Goal: Information Seeking & Learning: Learn about a topic

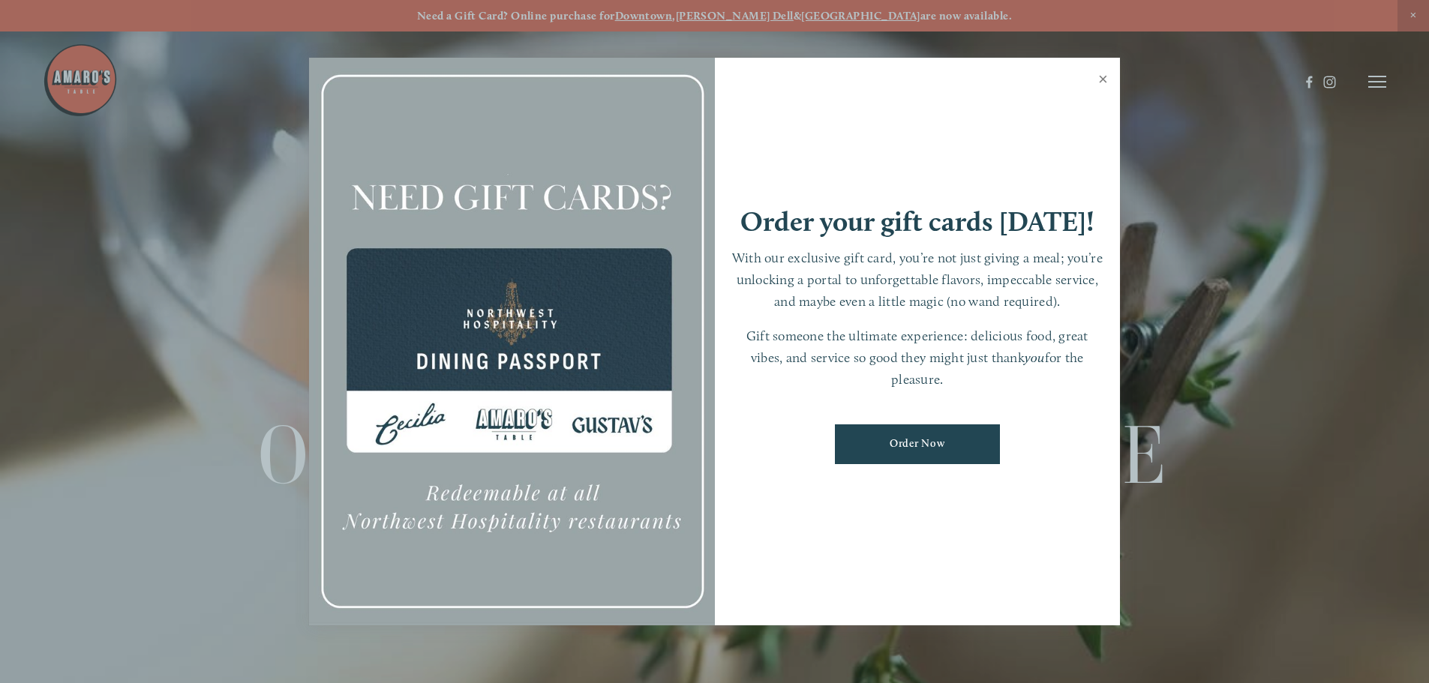
click at [1105, 82] on link "Close" at bounding box center [1102, 81] width 29 height 42
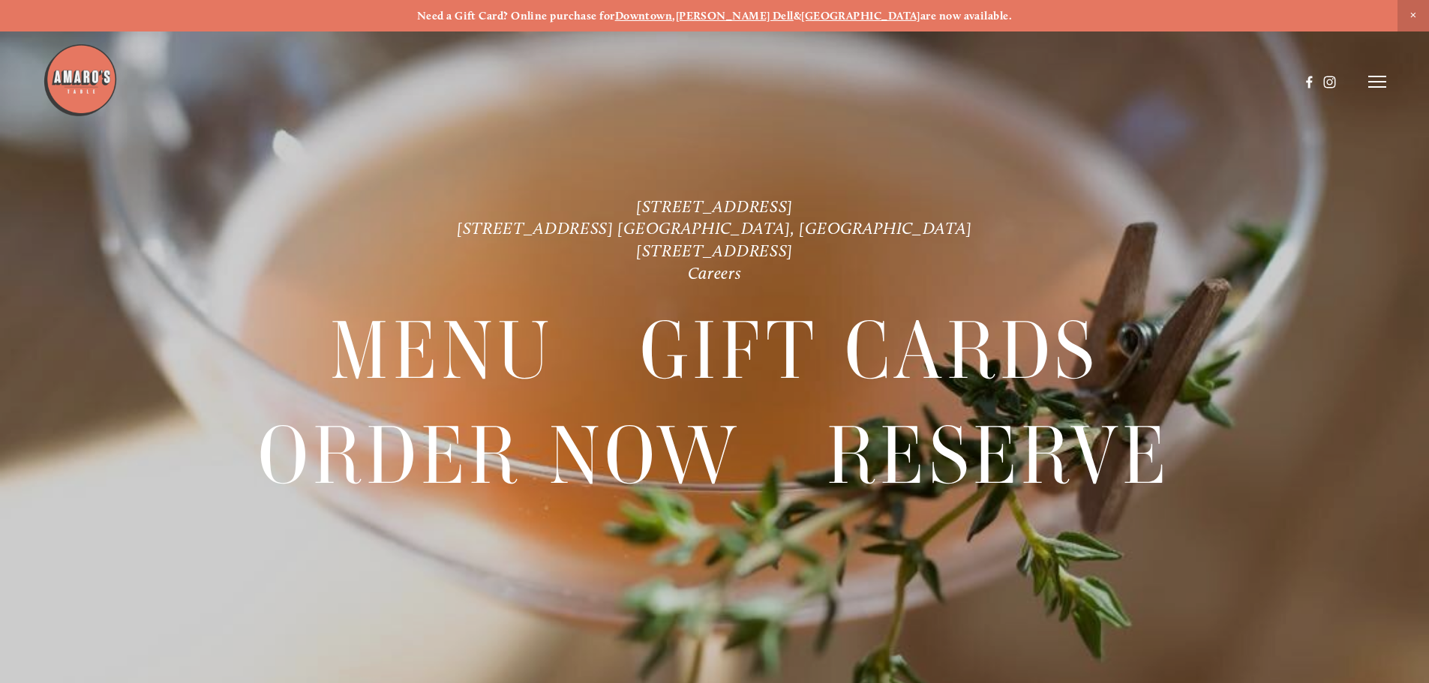
click at [1378, 75] on icon at bounding box center [1377, 82] width 18 height 14
click at [1065, 78] on span "Menu" at bounding box center [1062, 81] width 31 height 14
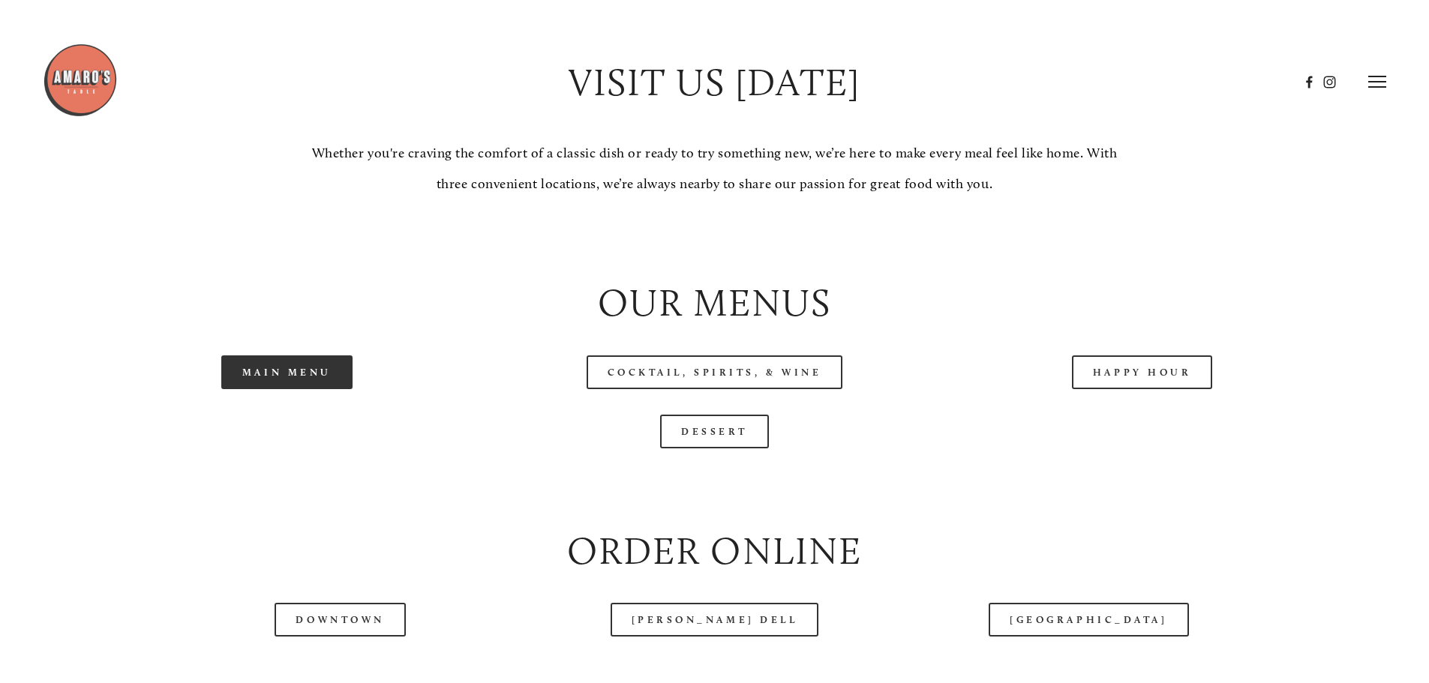
scroll to position [1425, 0]
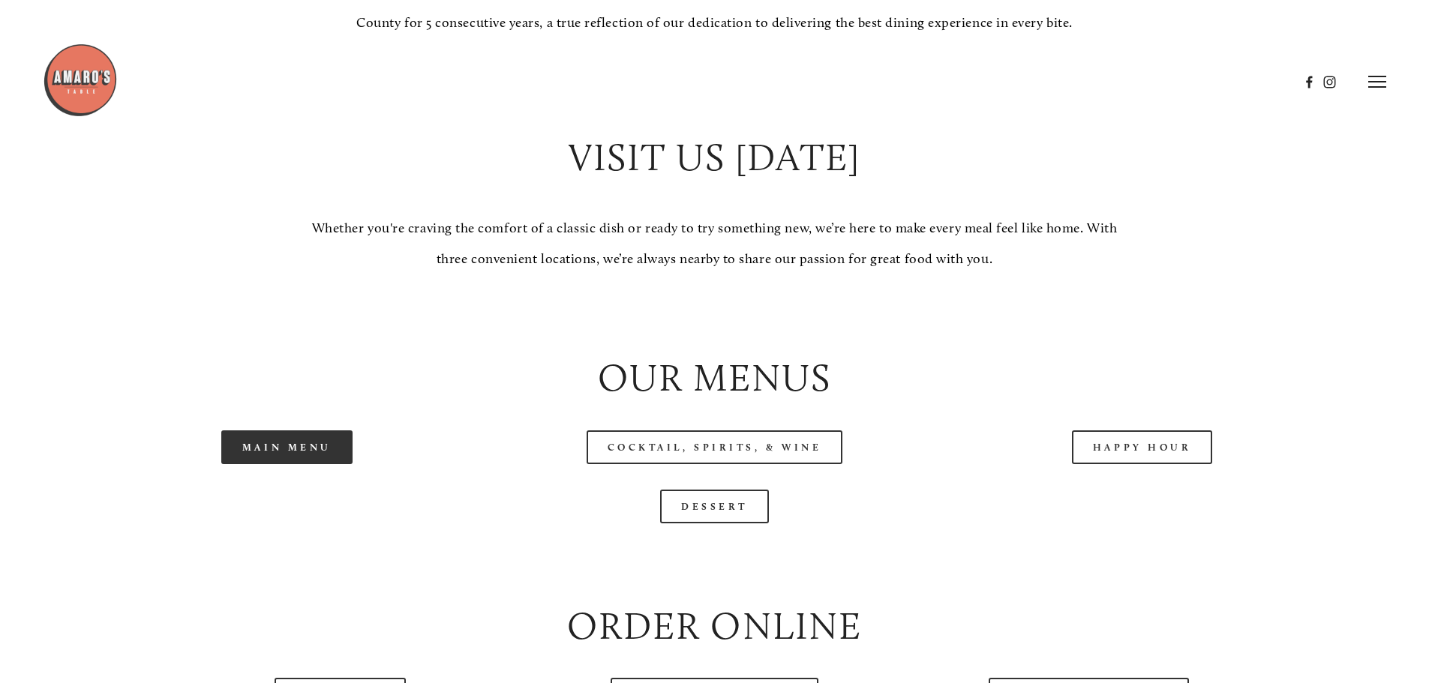
click at [293, 464] on link "Main Menu" at bounding box center [286, 448] width 131 height 34
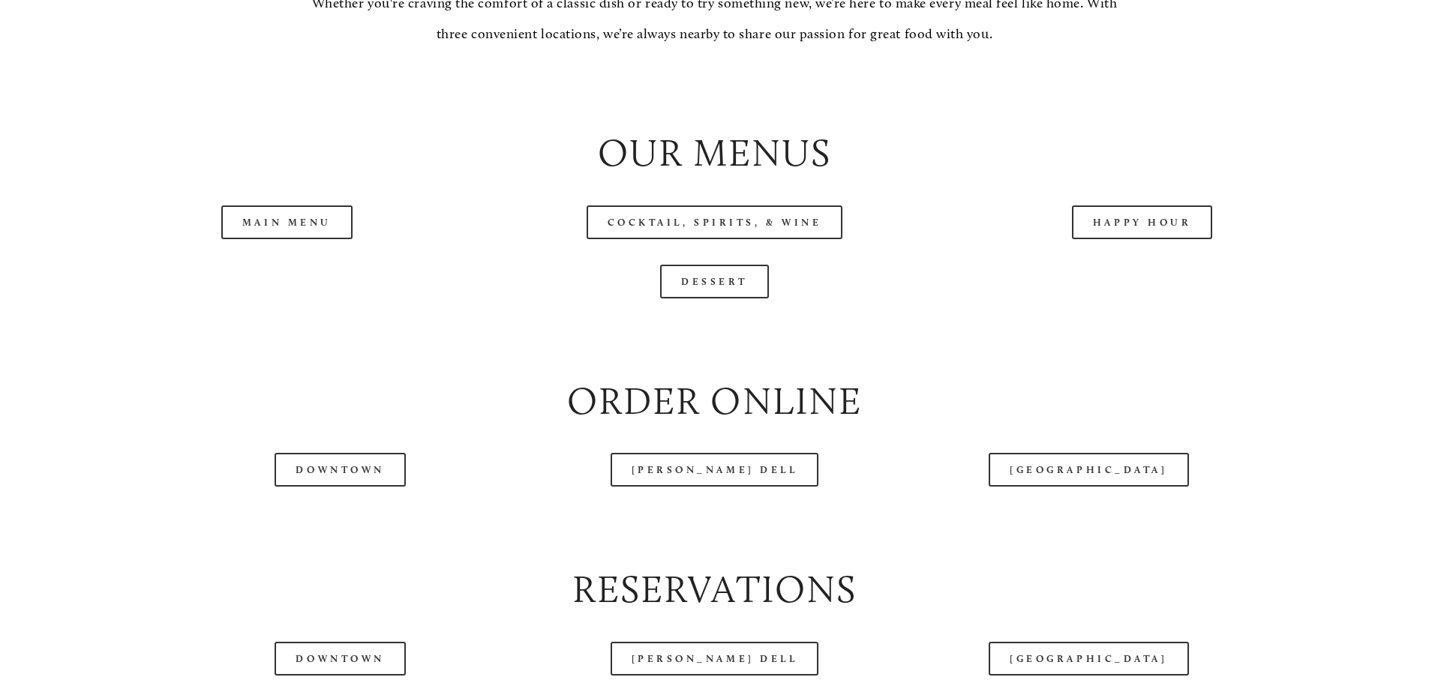
scroll to position [1800, 0]
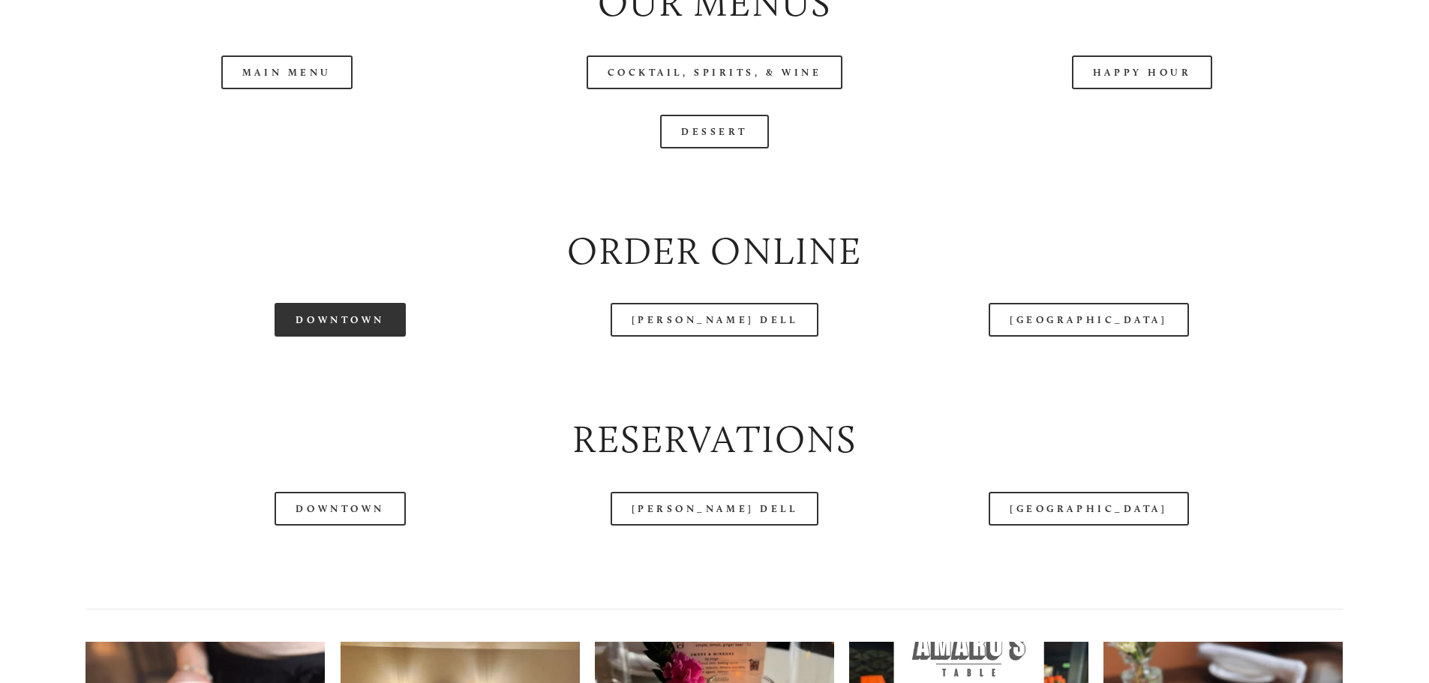
click at [330, 337] on link "Downtown" at bounding box center [340, 320] width 131 height 34
click at [357, 337] on link "Downtown" at bounding box center [340, 320] width 131 height 34
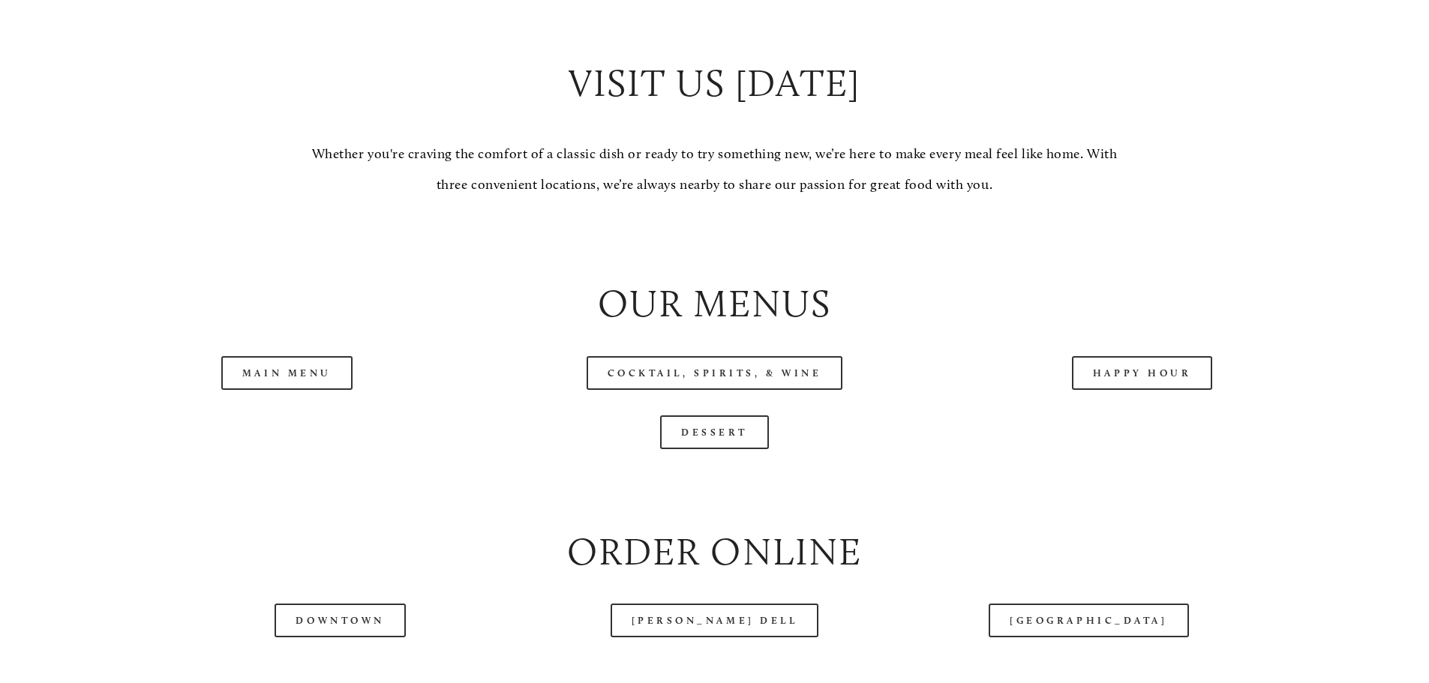
scroll to position [1575, 0]
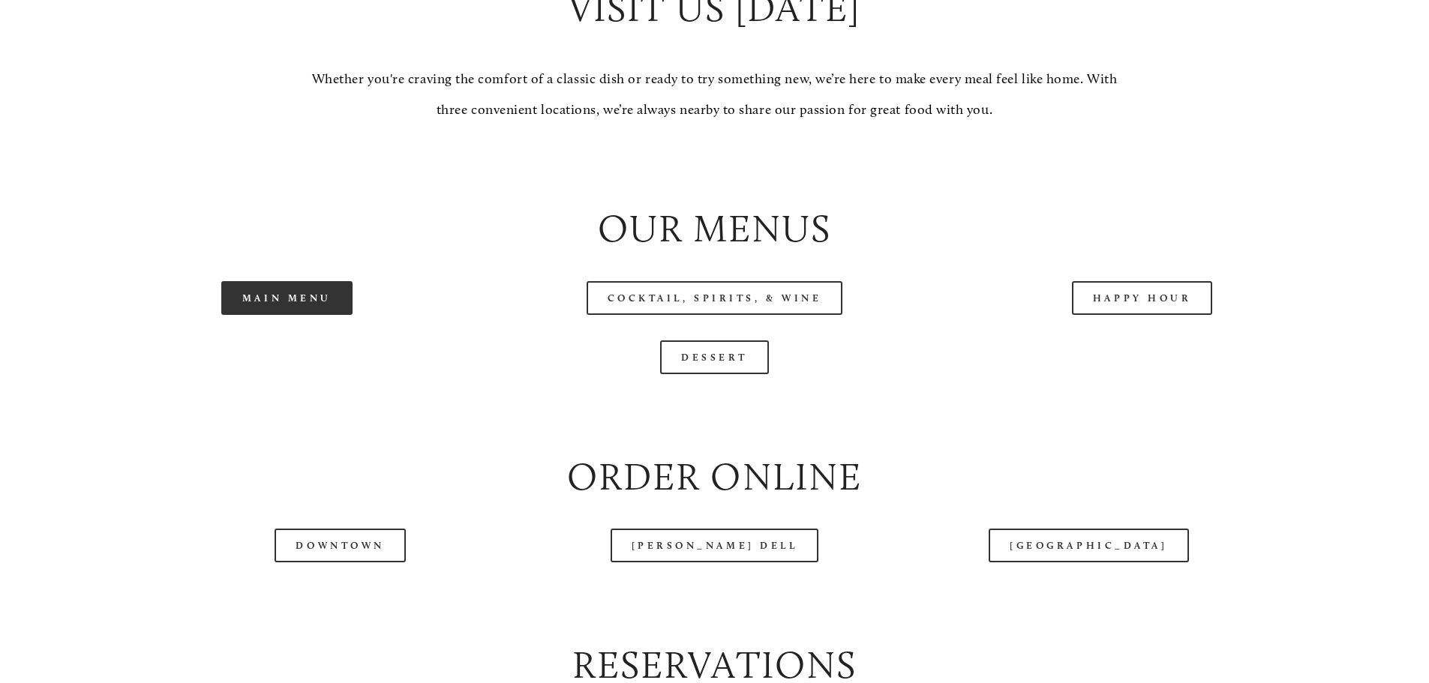
click at [299, 315] on link "Main Menu" at bounding box center [286, 298] width 131 height 34
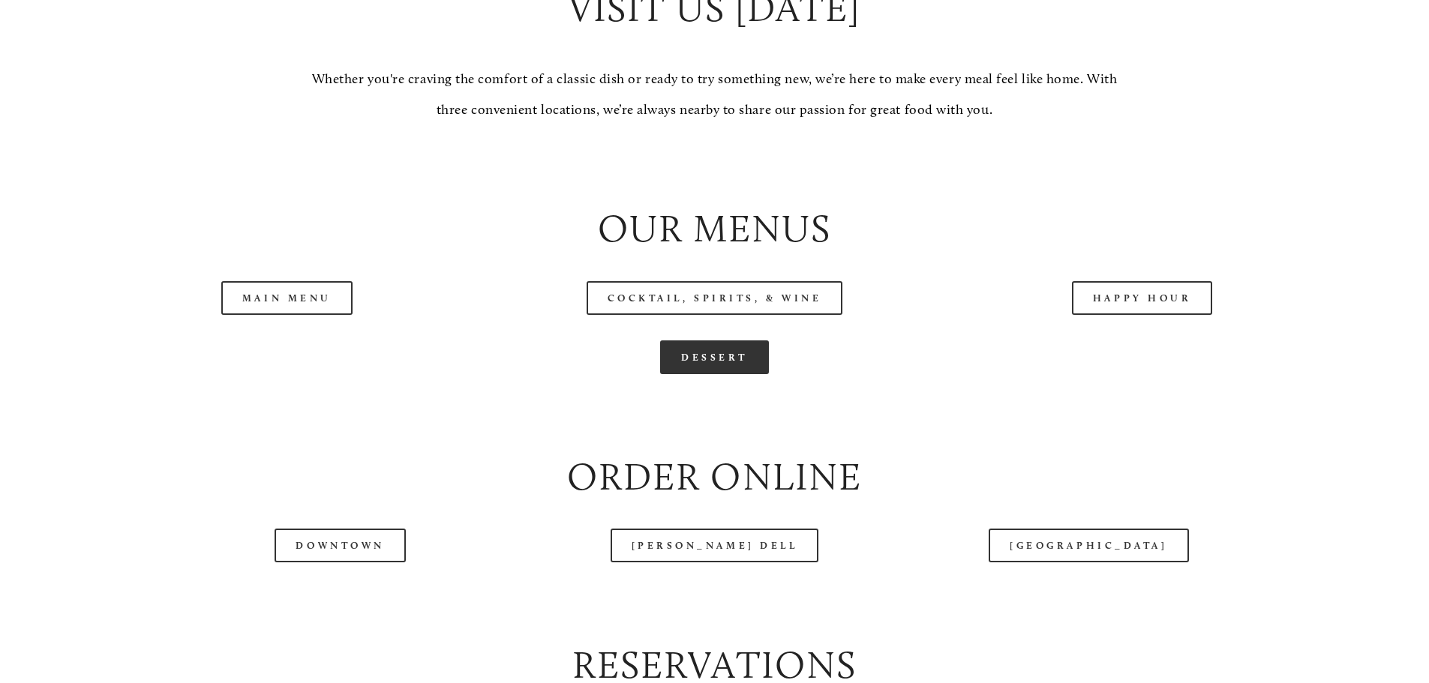
click at [734, 374] on link "Dessert" at bounding box center [714, 358] width 109 height 34
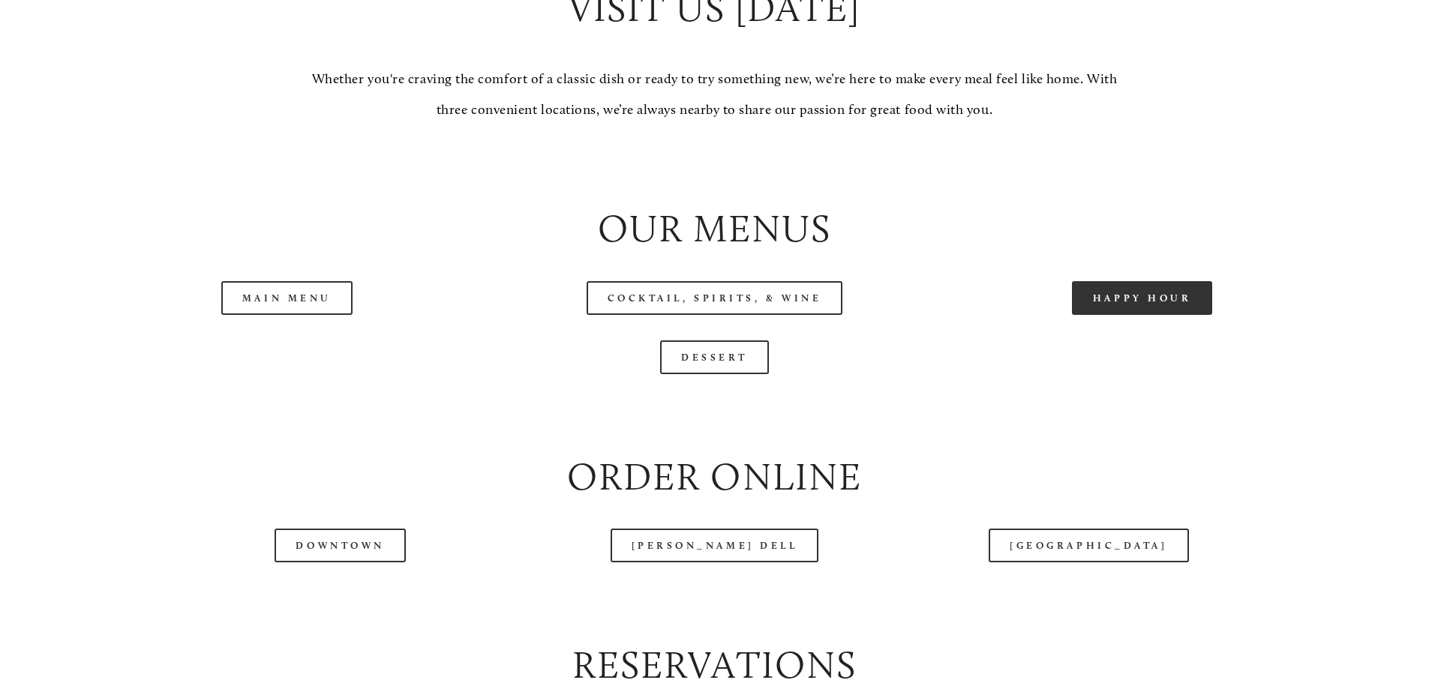
click at [1126, 315] on link "Happy Hour" at bounding box center [1142, 298] width 141 height 34
